Goal: Book appointment/travel/reservation

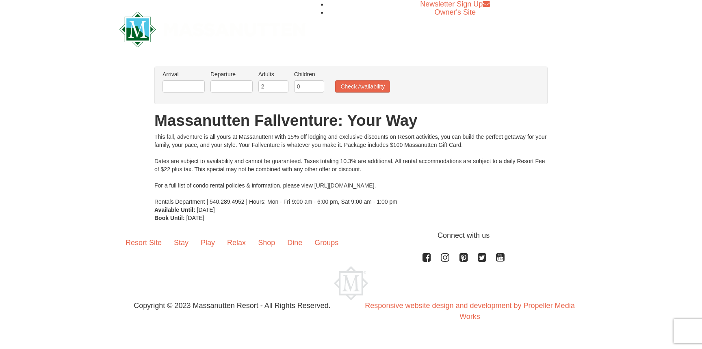
click at [190, 93] on li "Arrival Please format dates MM/DD/YYYY Please format dates MM/DD/YYYY" at bounding box center [183, 83] width 46 height 26
click at [196, 89] on input "text" at bounding box center [183, 86] width 42 height 12
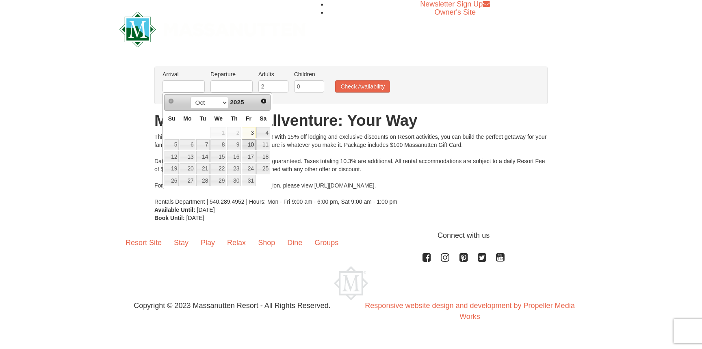
click at [251, 145] on link "10" at bounding box center [249, 144] width 14 height 11
type input "[DATE]"
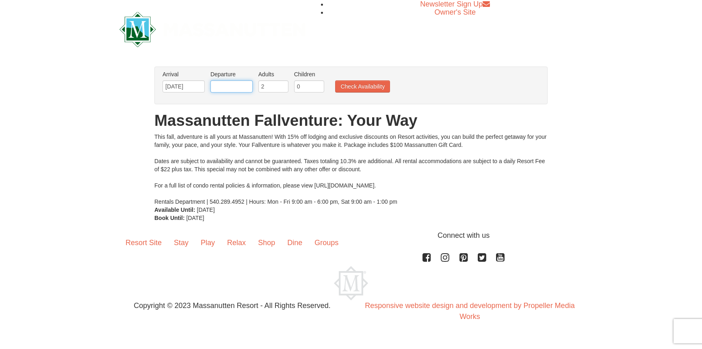
click at [240, 91] on input "text" at bounding box center [231, 86] width 42 height 12
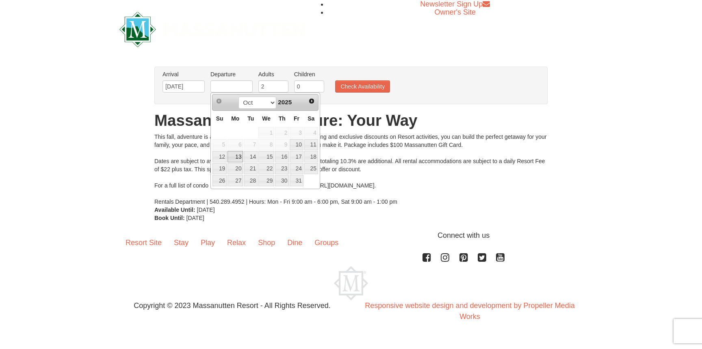
click at [238, 159] on link "13" at bounding box center [234, 156] width 15 height 11
type input "[DATE]"
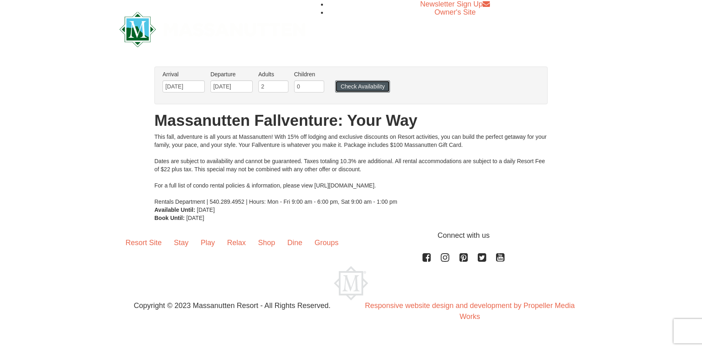
click at [352, 86] on button "Check Availability" at bounding box center [362, 86] width 55 height 12
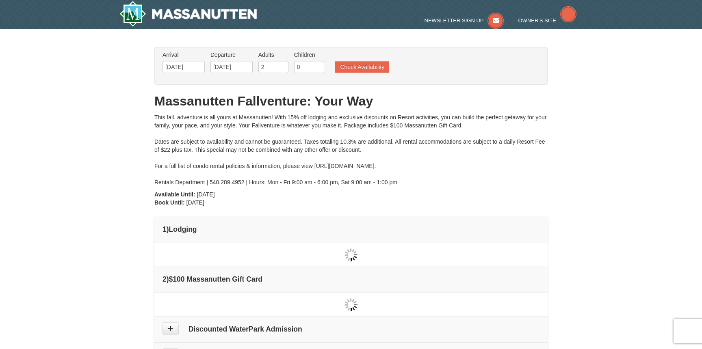
type input "[DATE]"
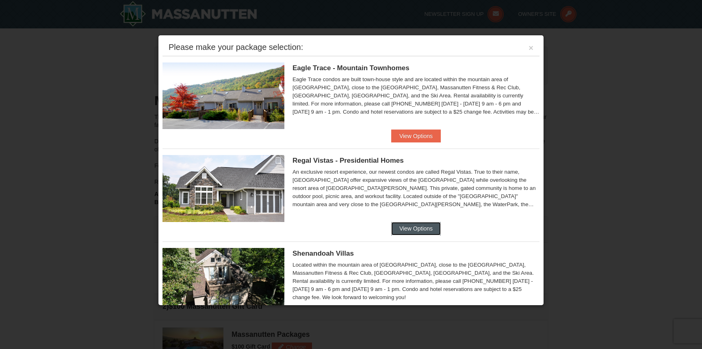
click at [416, 231] on button "View Options" at bounding box center [416, 228] width 50 height 13
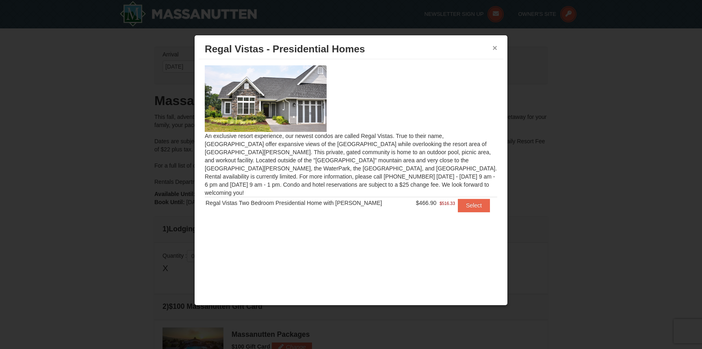
click at [494, 47] on button "×" at bounding box center [494, 48] width 5 height 8
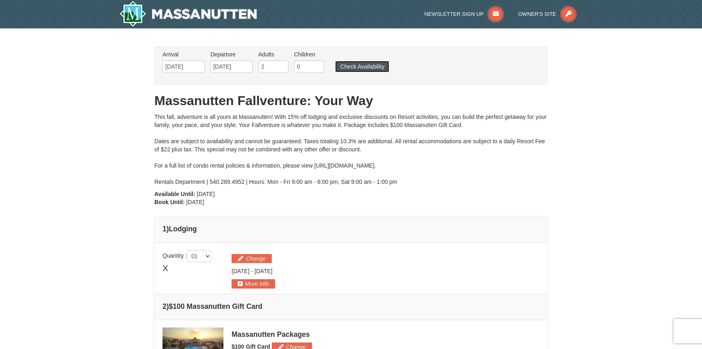
click at [361, 65] on button "Check Availability" at bounding box center [362, 66] width 54 height 11
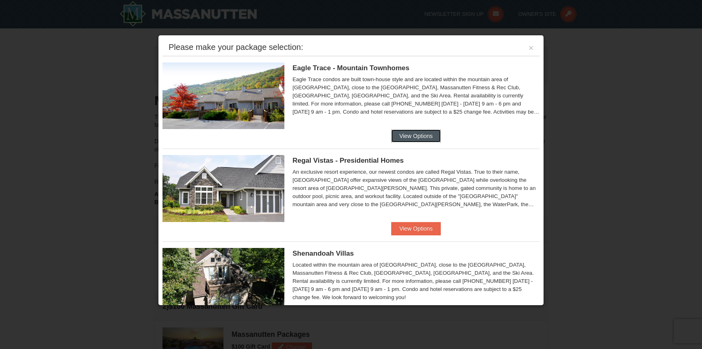
click at [417, 140] on button "View Options" at bounding box center [416, 136] width 50 height 13
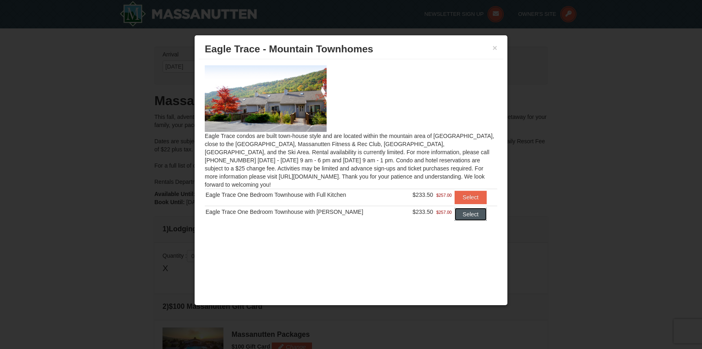
click at [467, 208] on button "Select" at bounding box center [470, 214] width 32 height 13
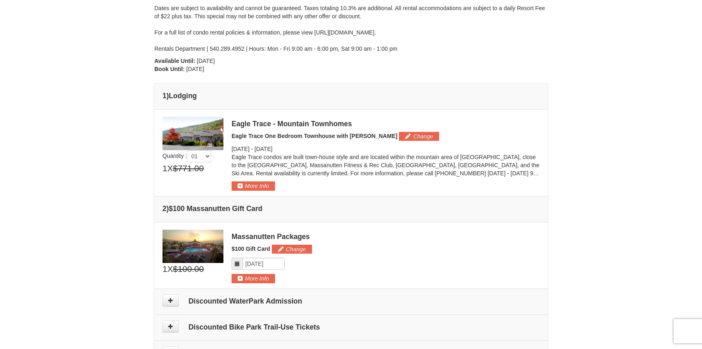
scroll to position [134, 0]
click at [250, 187] on button "More Info" at bounding box center [252, 185] width 43 height 9
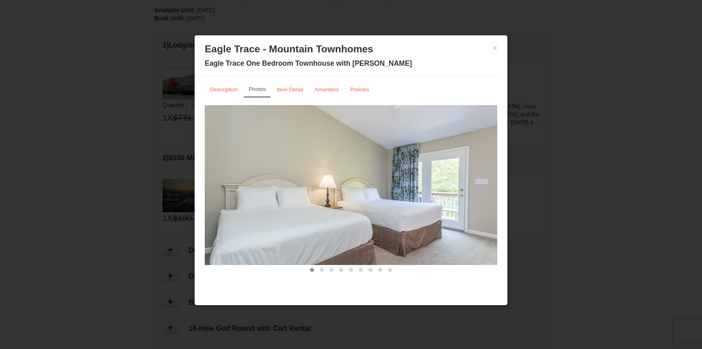
scroll to position [162, 0]
click at [392, 205] on img at bounding box center [351, 185] width 292 height 160
click at [363, 229] on img at bounding box center [351, 185] width 292 height 160
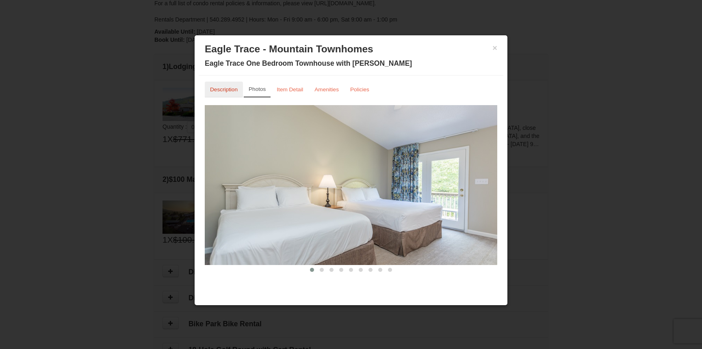
click at [234, 87] on small "Description" at bounding box center [224, 89] width 28 height 6
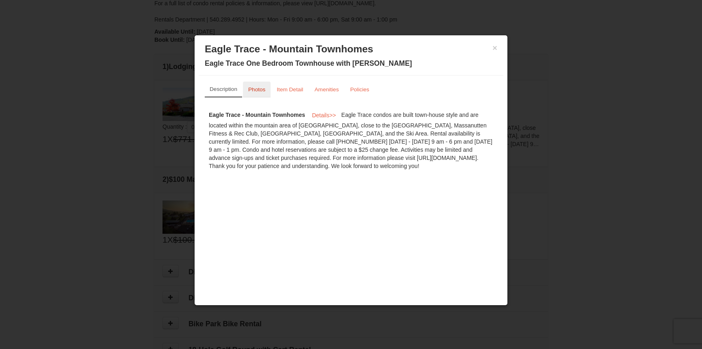
click at [260, 92] on small "Photos" at bounding box center [256, 89] width 17 height 6
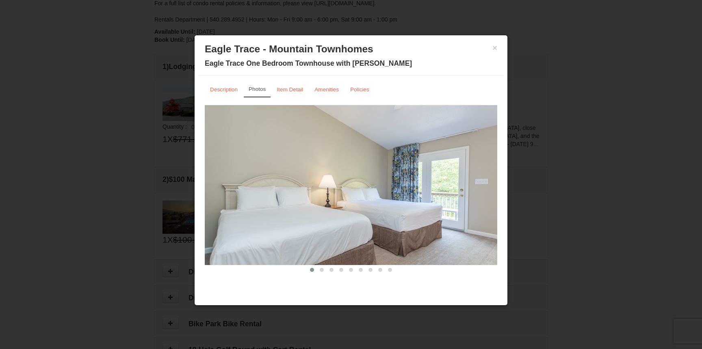
click at [491, 186] on img at bounding box center [351, 185] width 292 height 160
click at [500, 186] on div "Description Photos Item Detail Amenities Policies Eagle Trace - Mountain Townho…" at bounding box center [351, 178] width 305 height 205
click at [490, 183] on img at bounding box center [351, 185] width 292 height 160
click at [497, 50] on div "× Eagle Trace - Mountain Townhomes Eagle Trace One Bedroom Townhouse with Jacuz…" at bounding box center [351, 57] width 305 height 36
click at [495, 50] on button "×" at bounding box center [494, 48] width 5 height 8
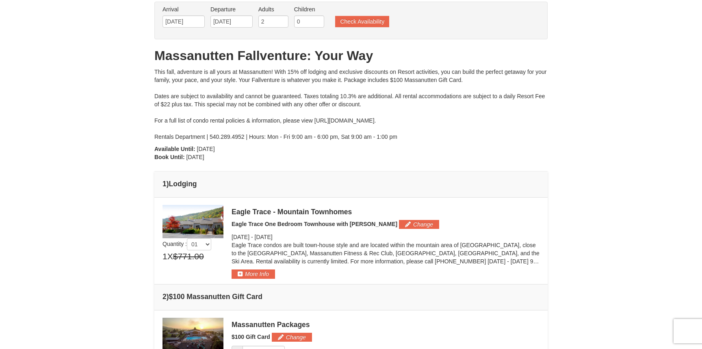
scroll to position [0, 0]
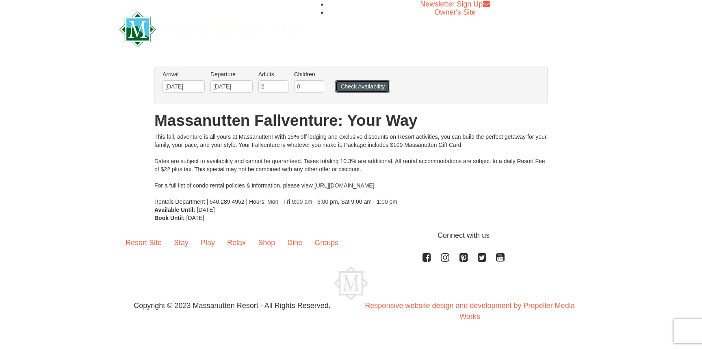
click at [351, 84] on button "Check Availability" at bounding box center [362, 86] width 55 height 12
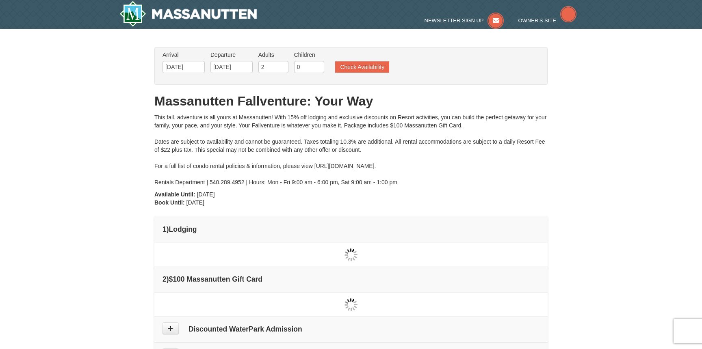
type input "[DATE]"
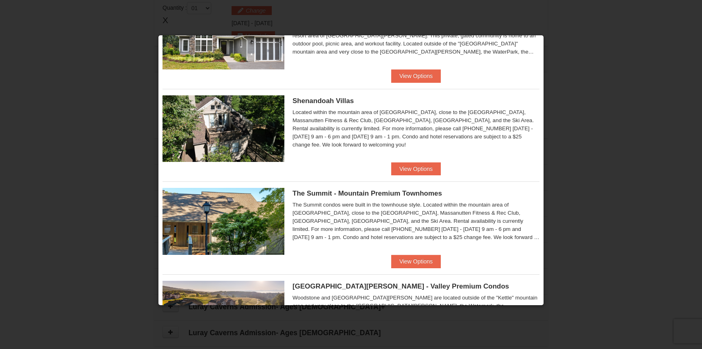
scroll to position [156, 0]
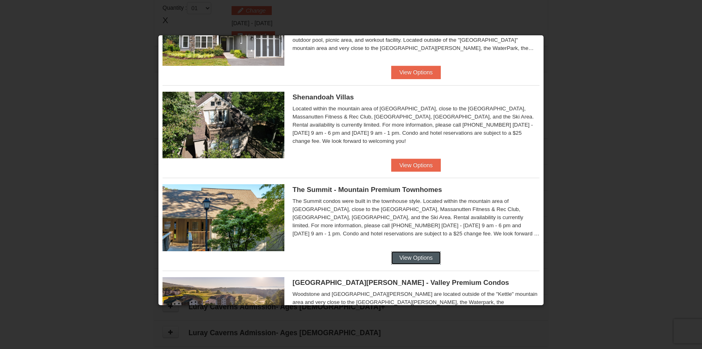
click at [398, 255] on button "View Options" at bounding box center [416, 257] width 50 height 13
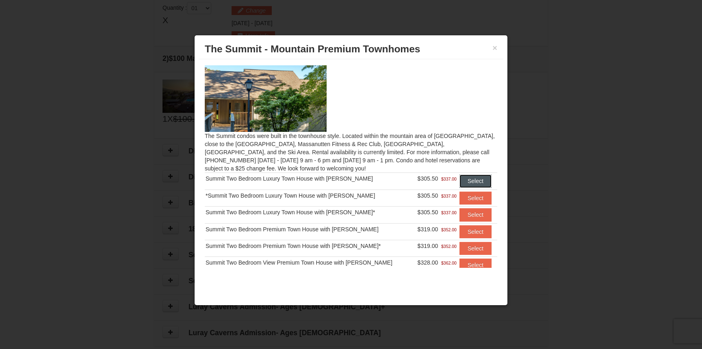
click at [473, 181] on button "Select" at bounding box center [475, 181] width 32 height 13
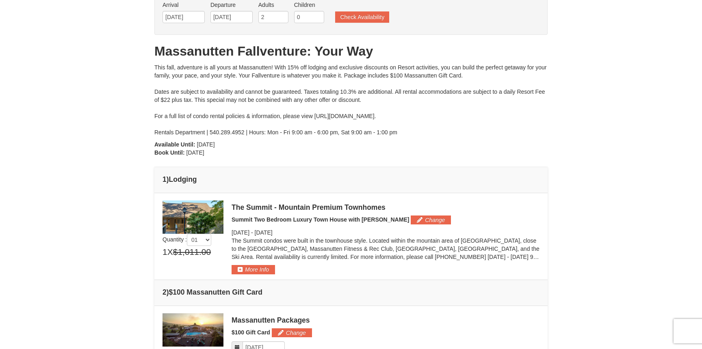
scroll to position [43, 0]
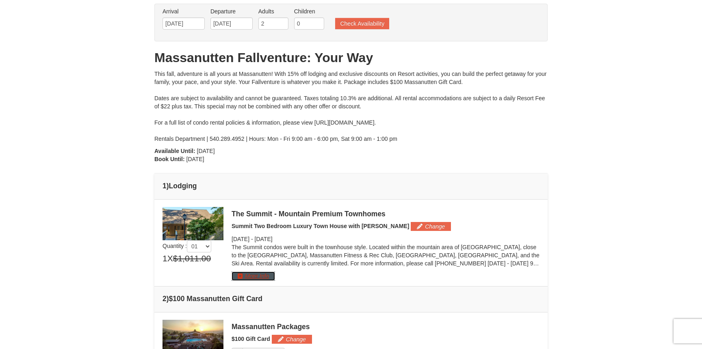
click at [257, 277] on button "More Info" at bounding box center [252, 276] width 43 height 9
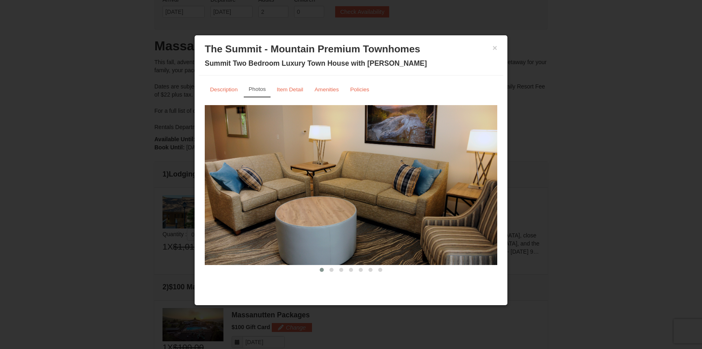
scroll to position [0, 0]
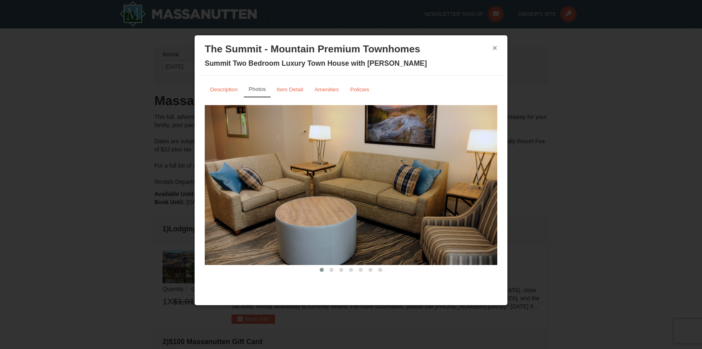
click at [494, 50] on button "×" at bounding box center [494, 48] width 5 height 8
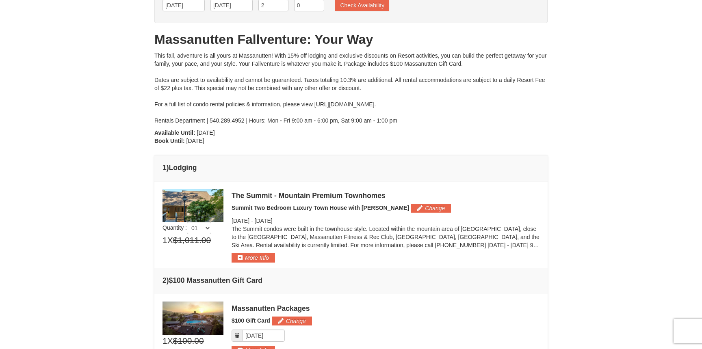
scroll to position [62, 0]
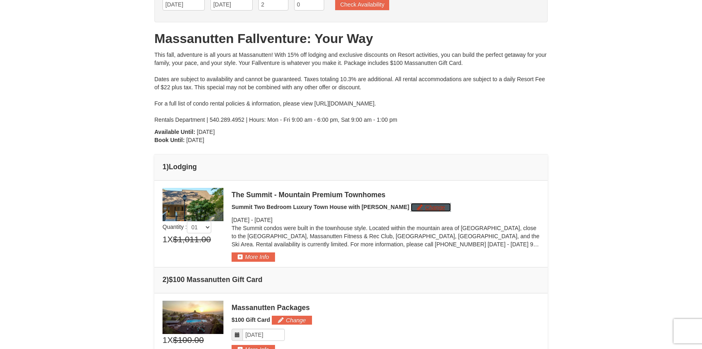
click at [410, 207] on button "Change" at bounding box center [430, 207] width 40 height 9
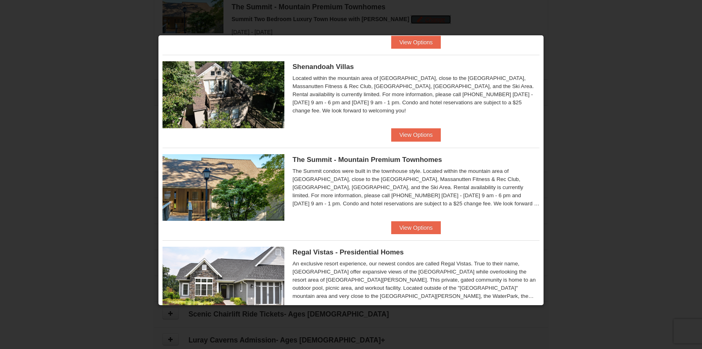
scroll to position [268, 0]
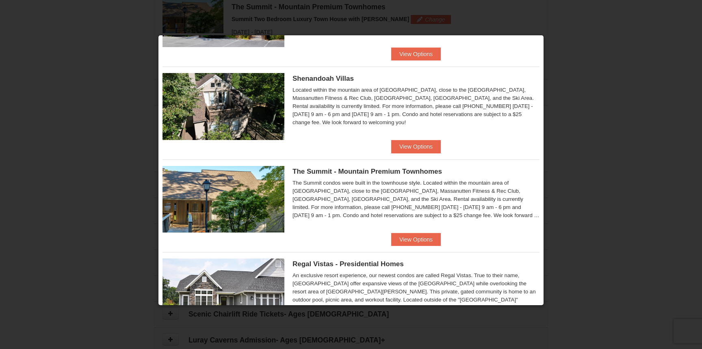
click at [229, 208] on img at bounding box center [223, 199] width 122 height 67
click at [315, 172] on span "The Summit - Mountain Premium Townhomes" at bounding box center [366, 172] width 149 height 8
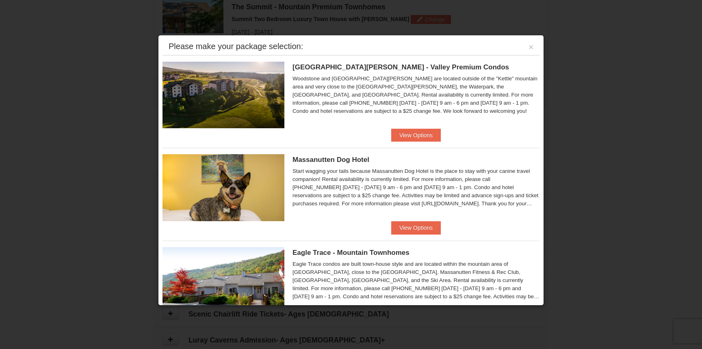
scroll to position [0, 0]
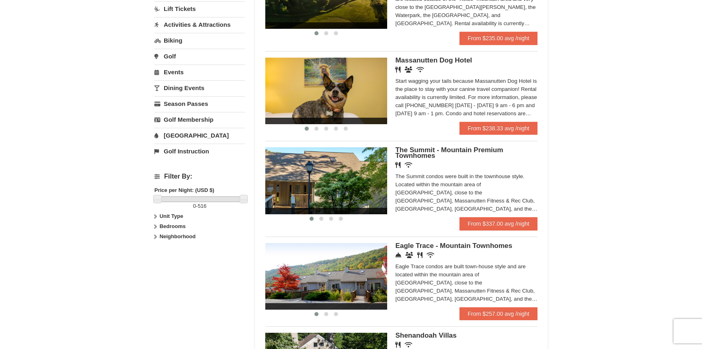
scroll to position [218, 0]
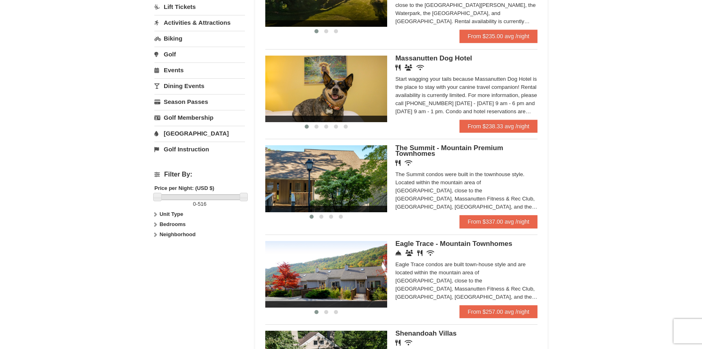
click at [342, 194] on img at bounding box center [326, 178] width 122 height 67
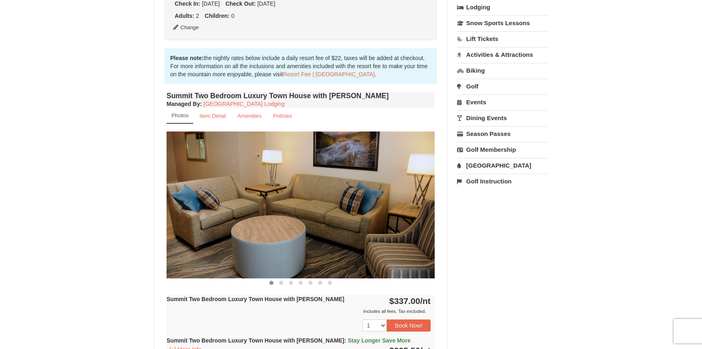
scroll to position [202, 0]
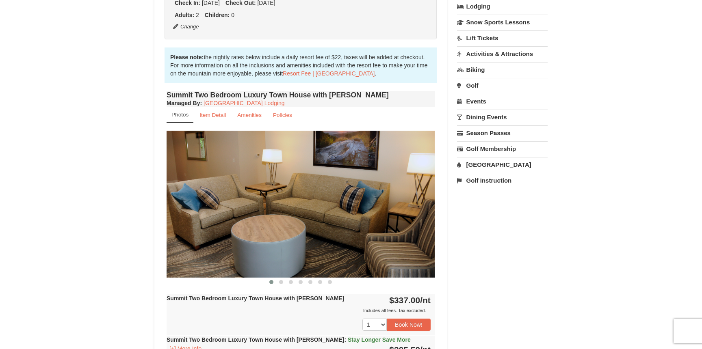
click at [391, 237] on img at bounding box center [300, 204] width 268 height 147
click at [320, 224] on img at bounding box center [300, 204] width 268 height 147
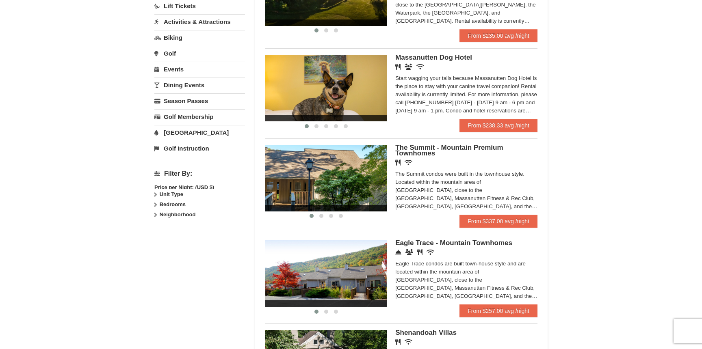
scroll to position [218, 0]
